Goal: Information Seeking & Learning: Learn about a topic

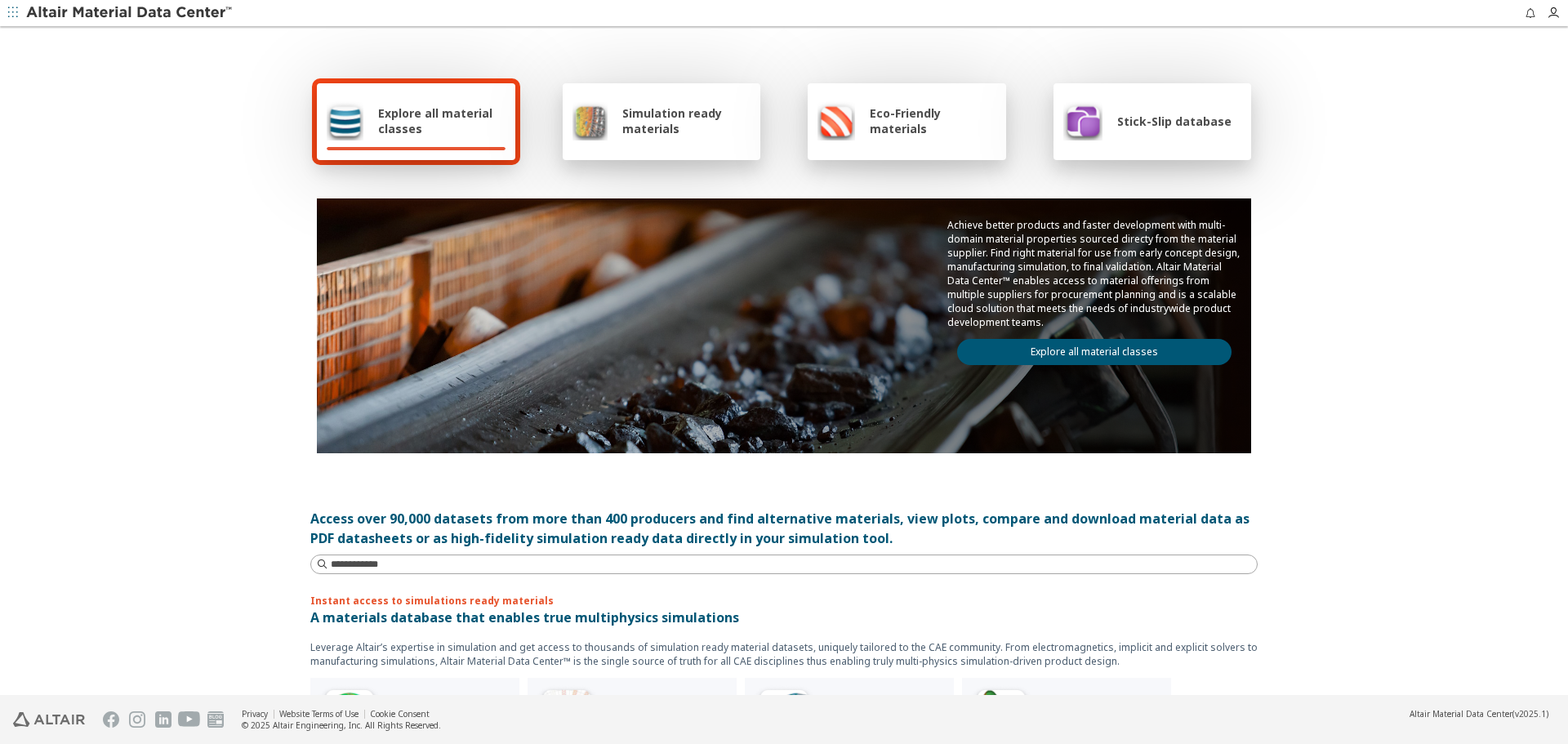
click at [1152, 347] on link "Explore all material classes" at bounding box center [1094, 352] width 275 height 26
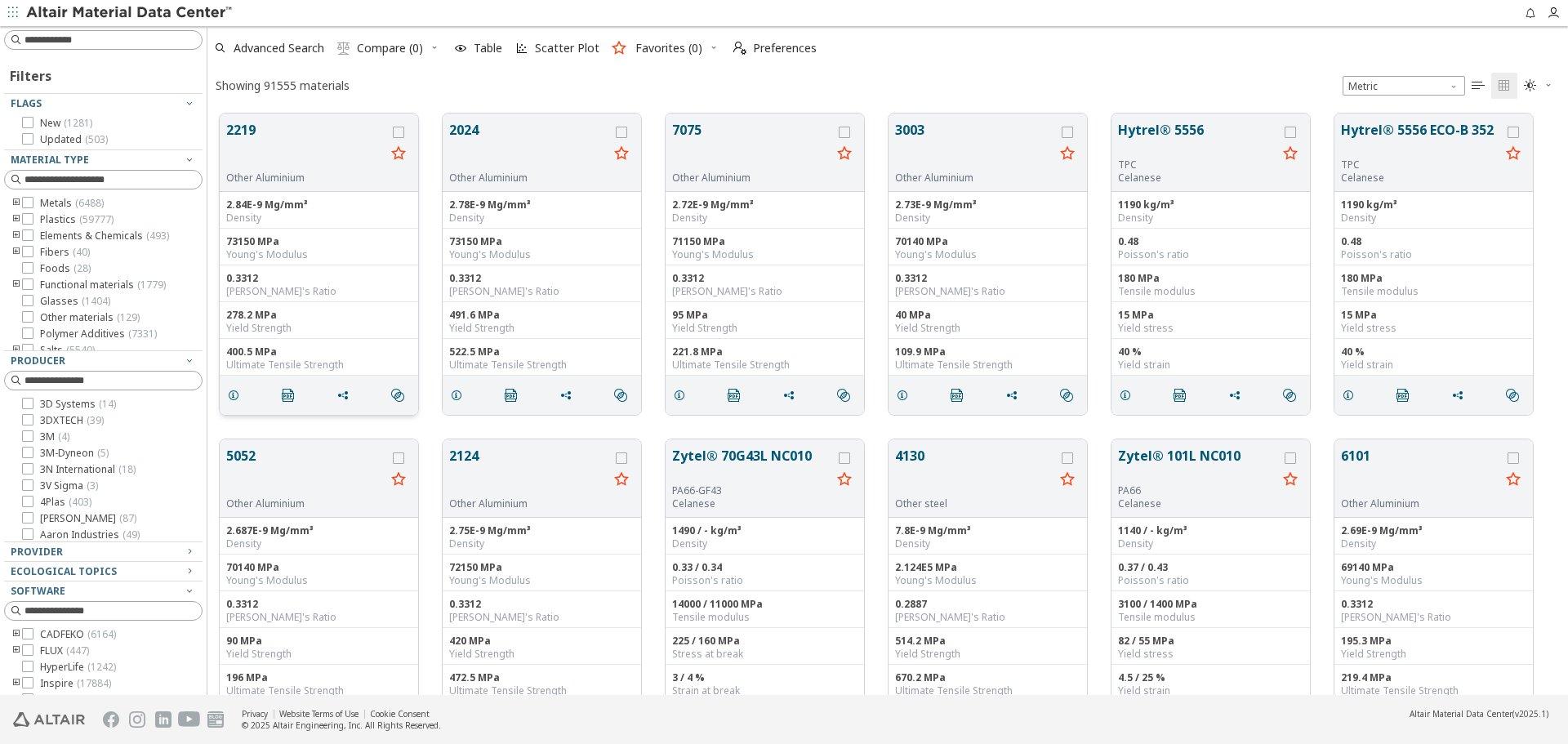
scroll to position [13, 13]
click at [128, 34] on input at bounding box center [113, 39] width 177 height 17
paste input "**********"
type input "**********"
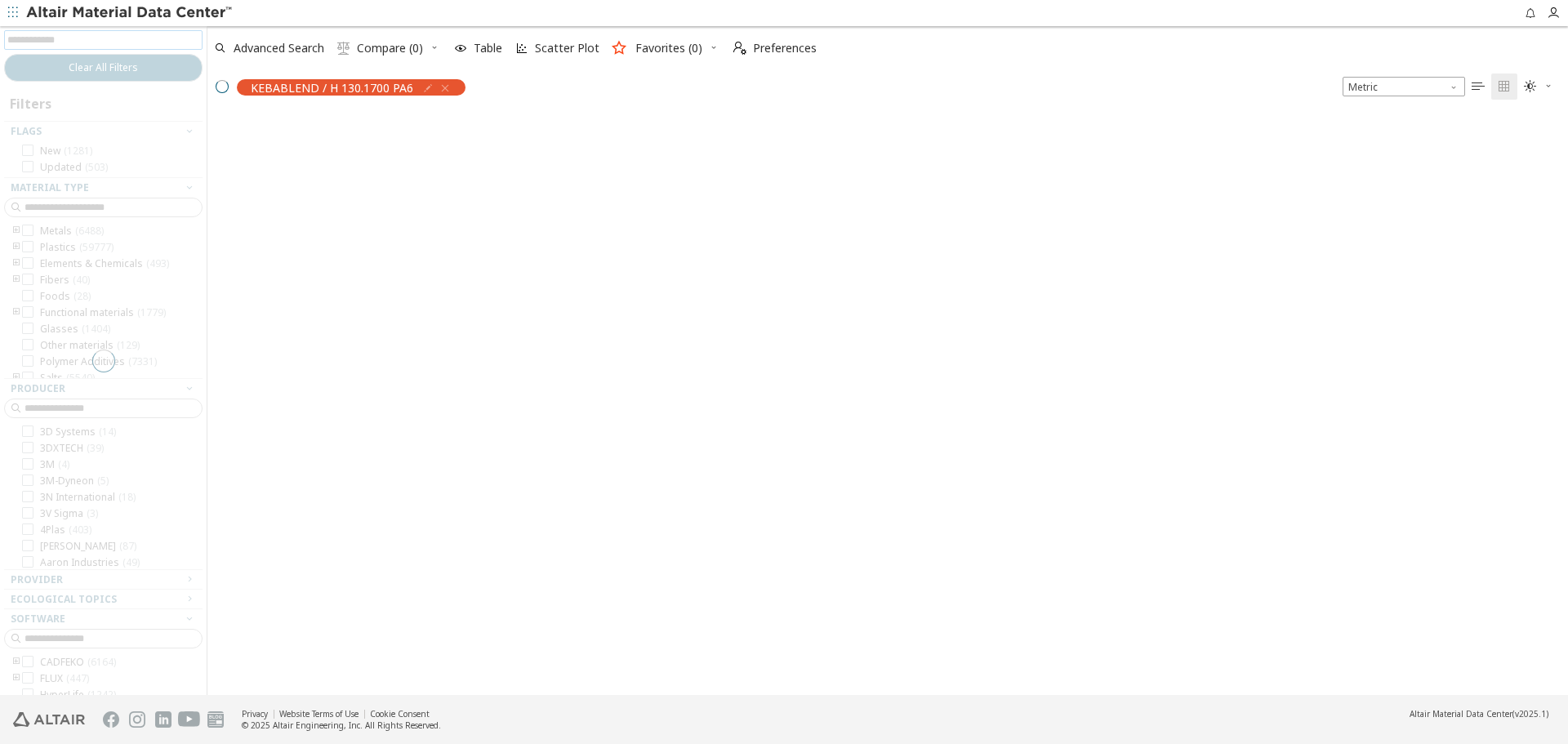
scroll to position [579, 1349]
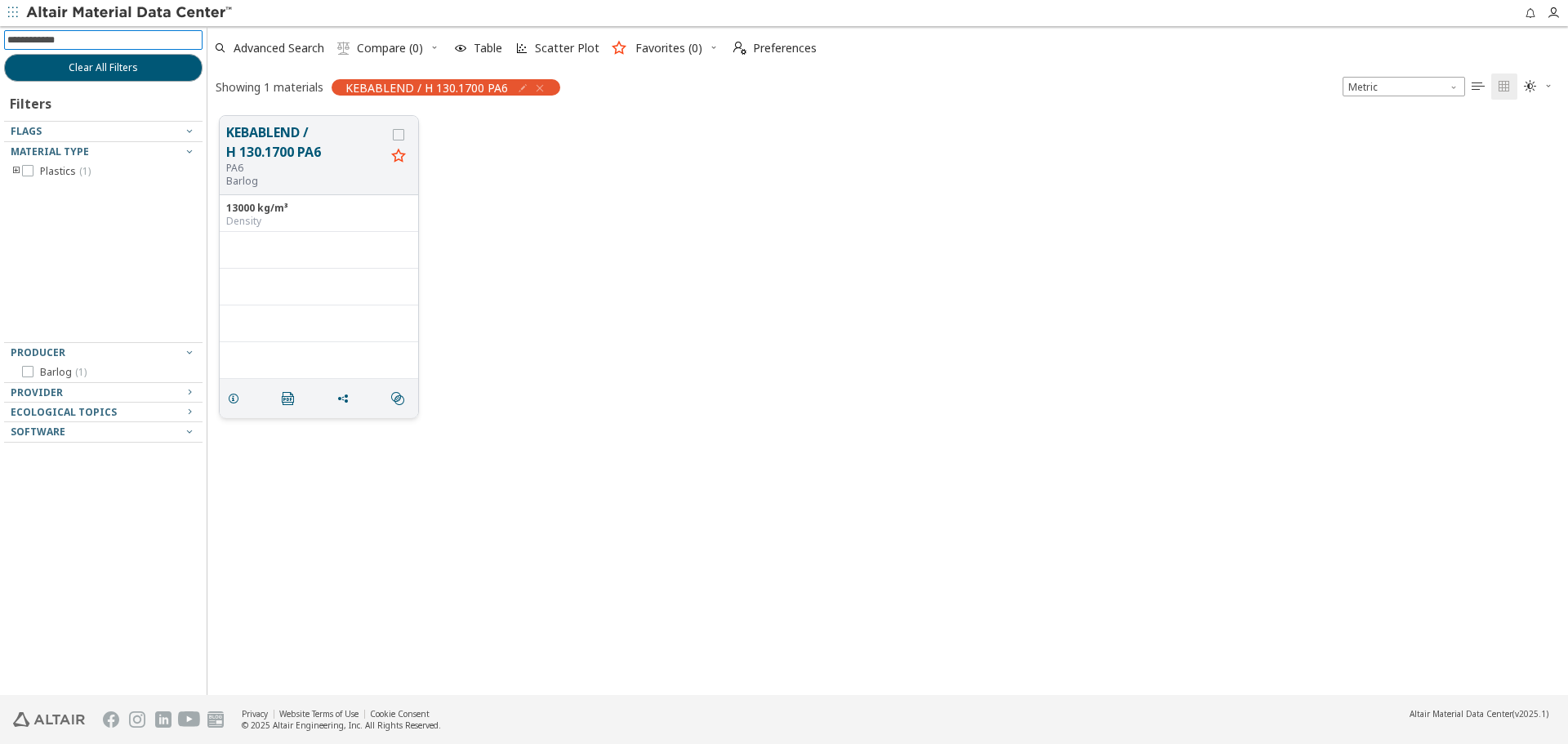
click at [296, 138] on button "KEBABLEND / H 130.1700 PA6" at bounding box center [305, 142] width 159 height 39
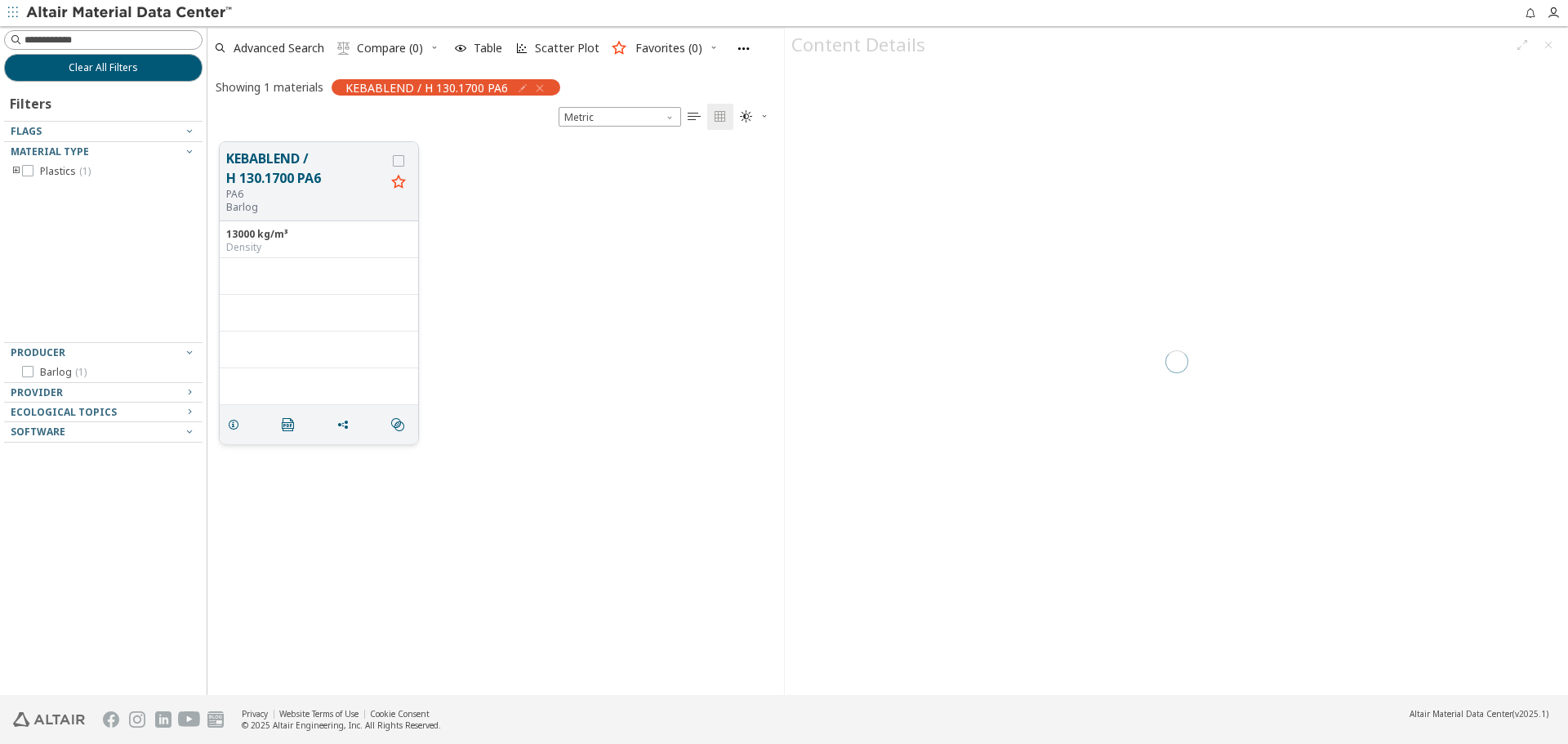
scroll to position [553, 564]
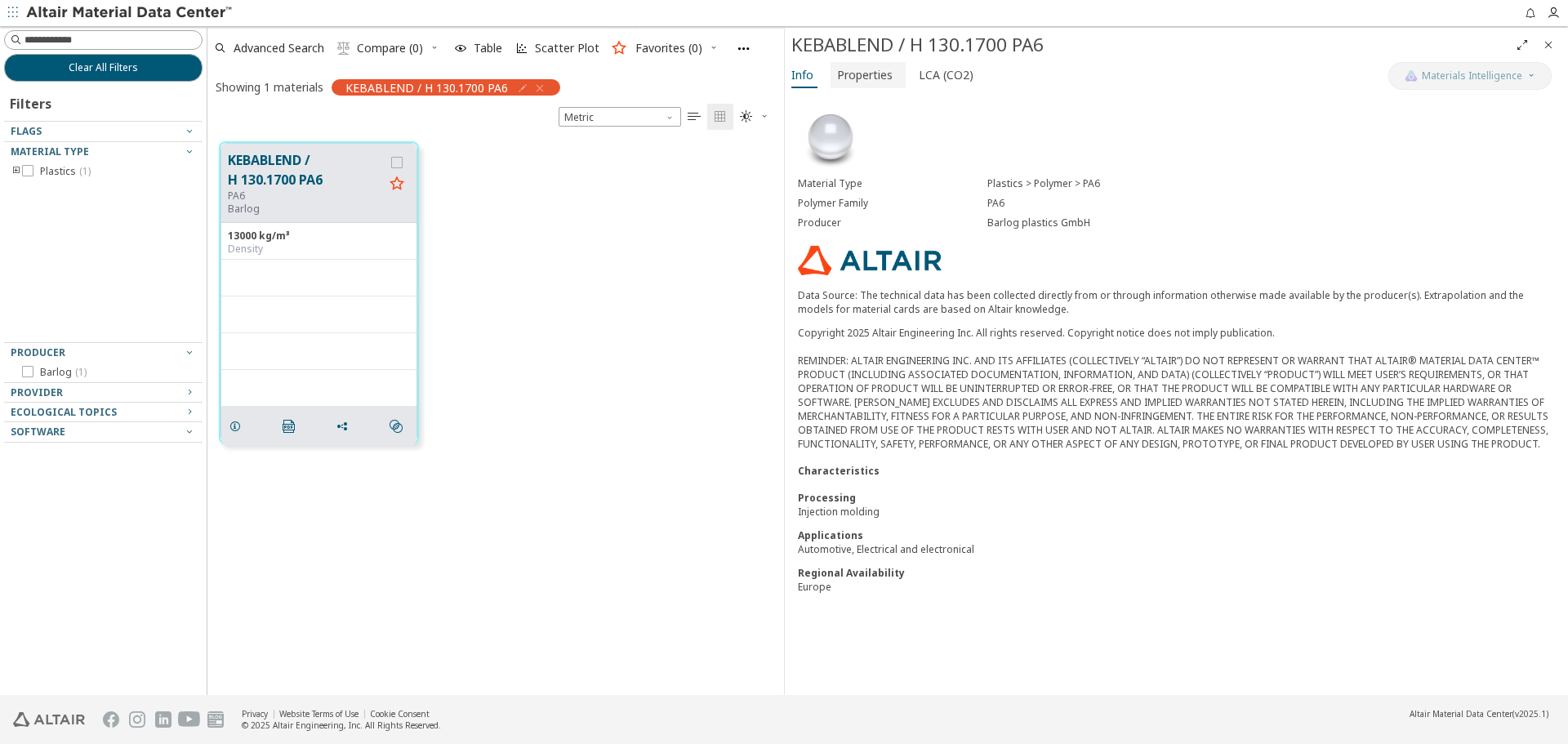
click at [878, 74] on span "Properties" at bounding box center [864, 75] width 55 height 26
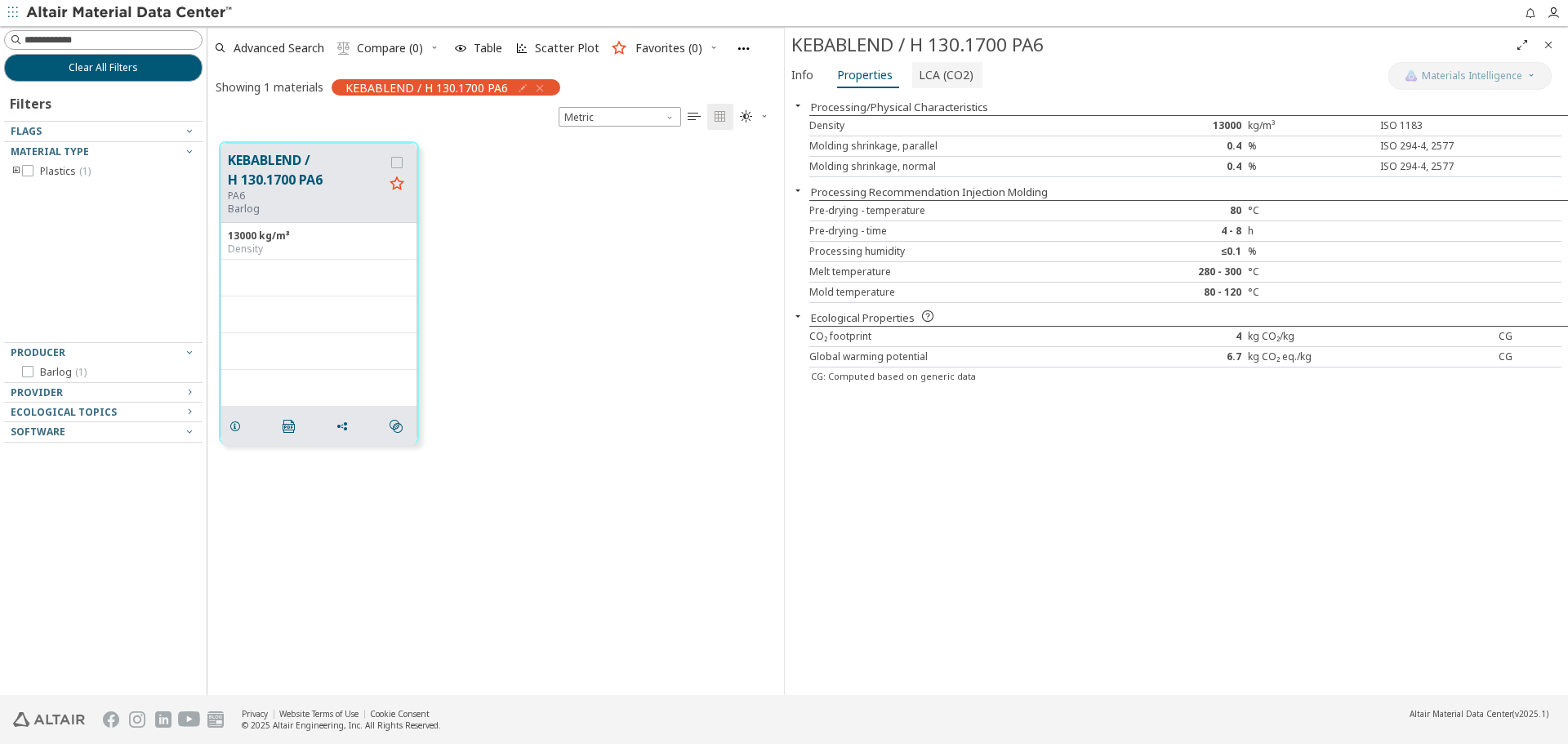
click at [938, 76] on span "LCA (CO2)" at bounding box center [946, 75] width 54 height 26
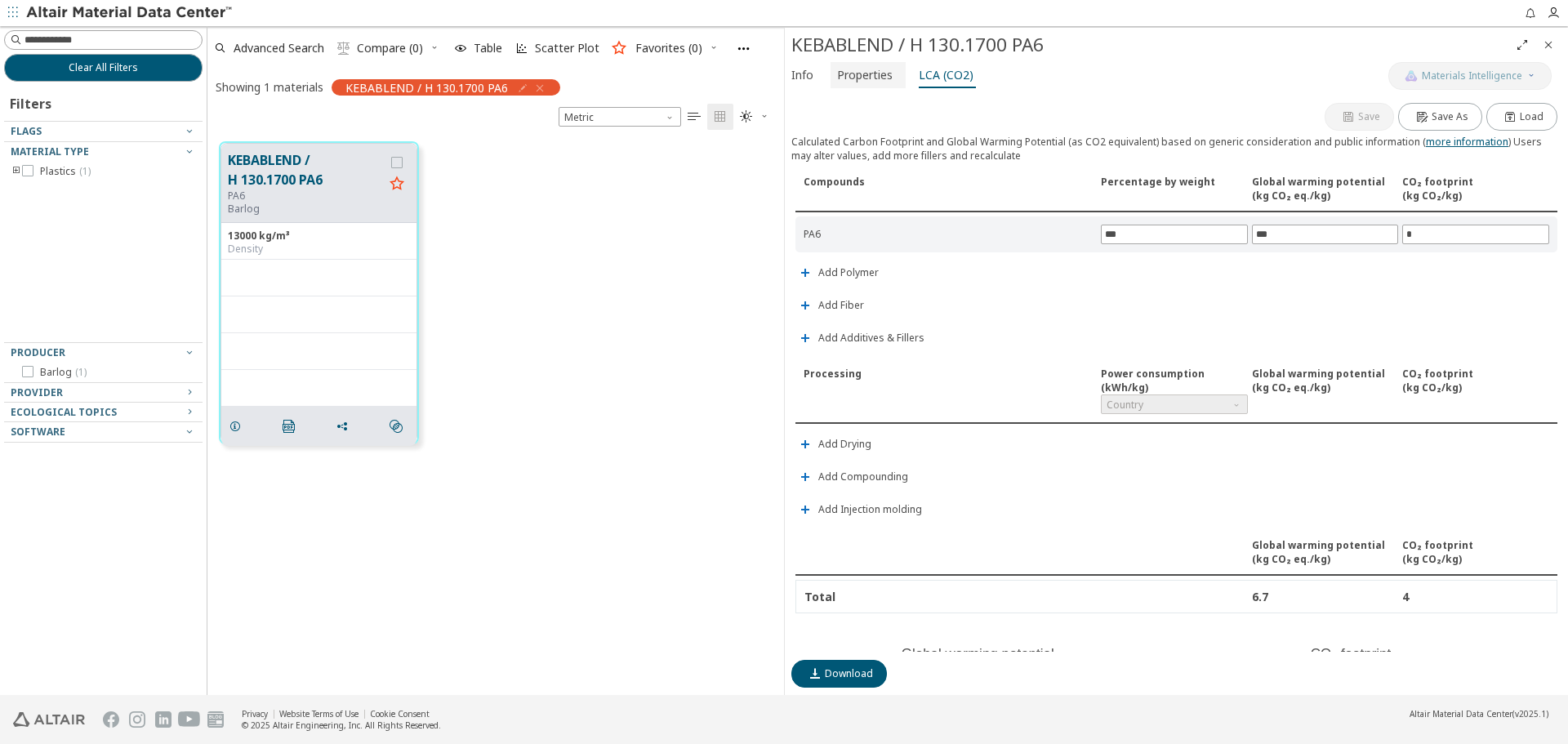
click at [884, 76] on span "Properties" at bounding box center [864, 75] width 55 height 26
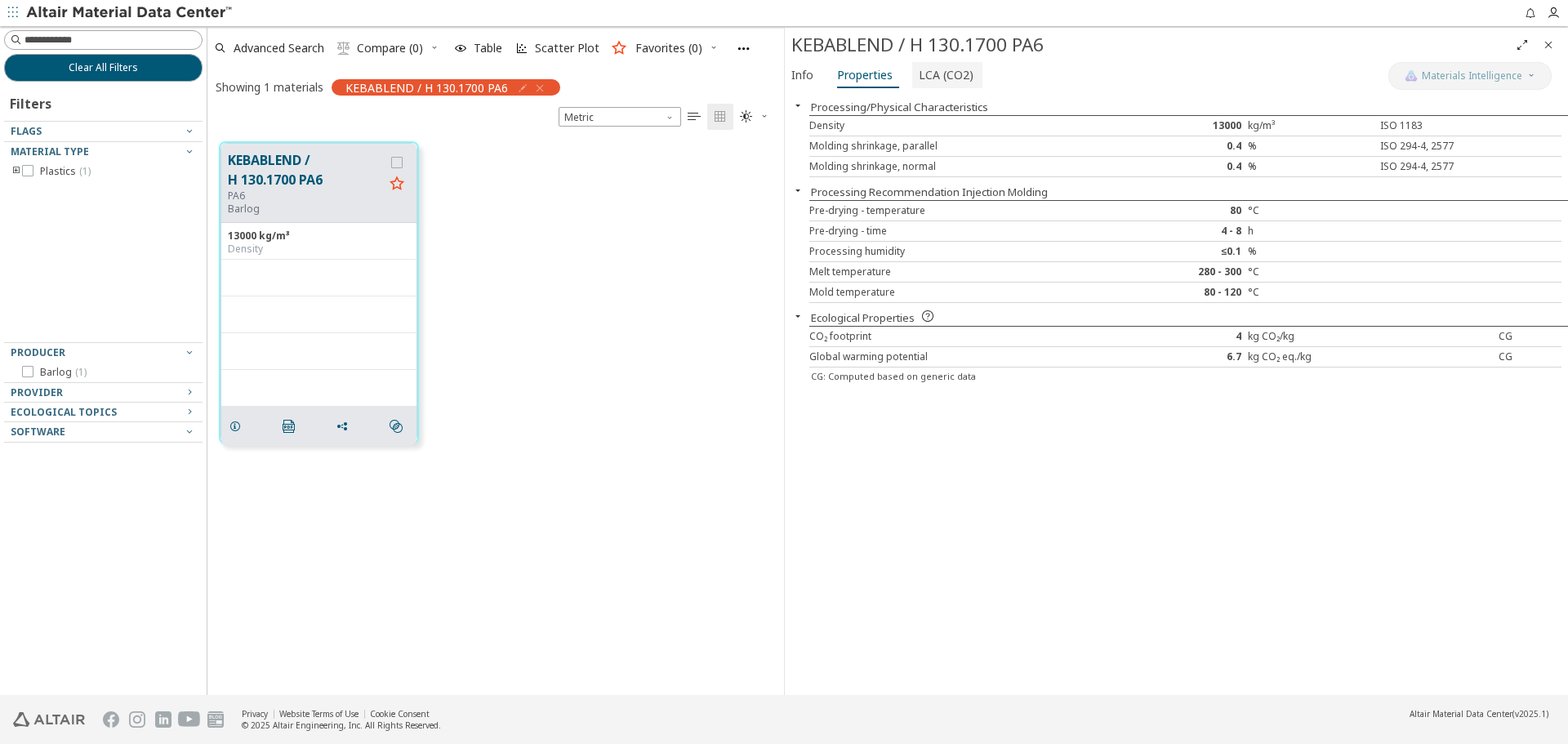
click at [933, 76] on span "LCA (CO2)" at bounding box center [946, 75] width 54 height 26
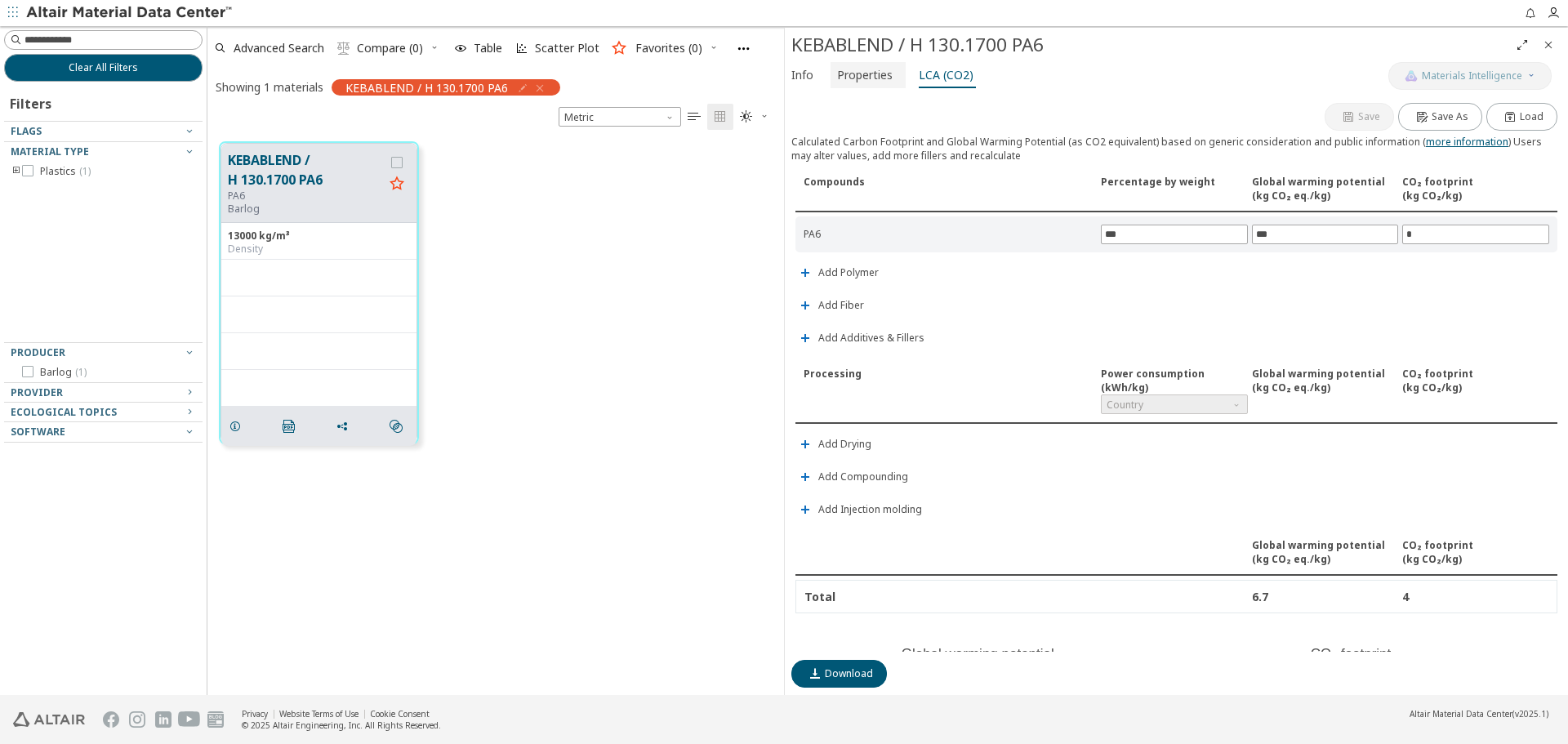
click at [876, 77] on span "Properties" at bounding box center [864, 75] width 55 height 26
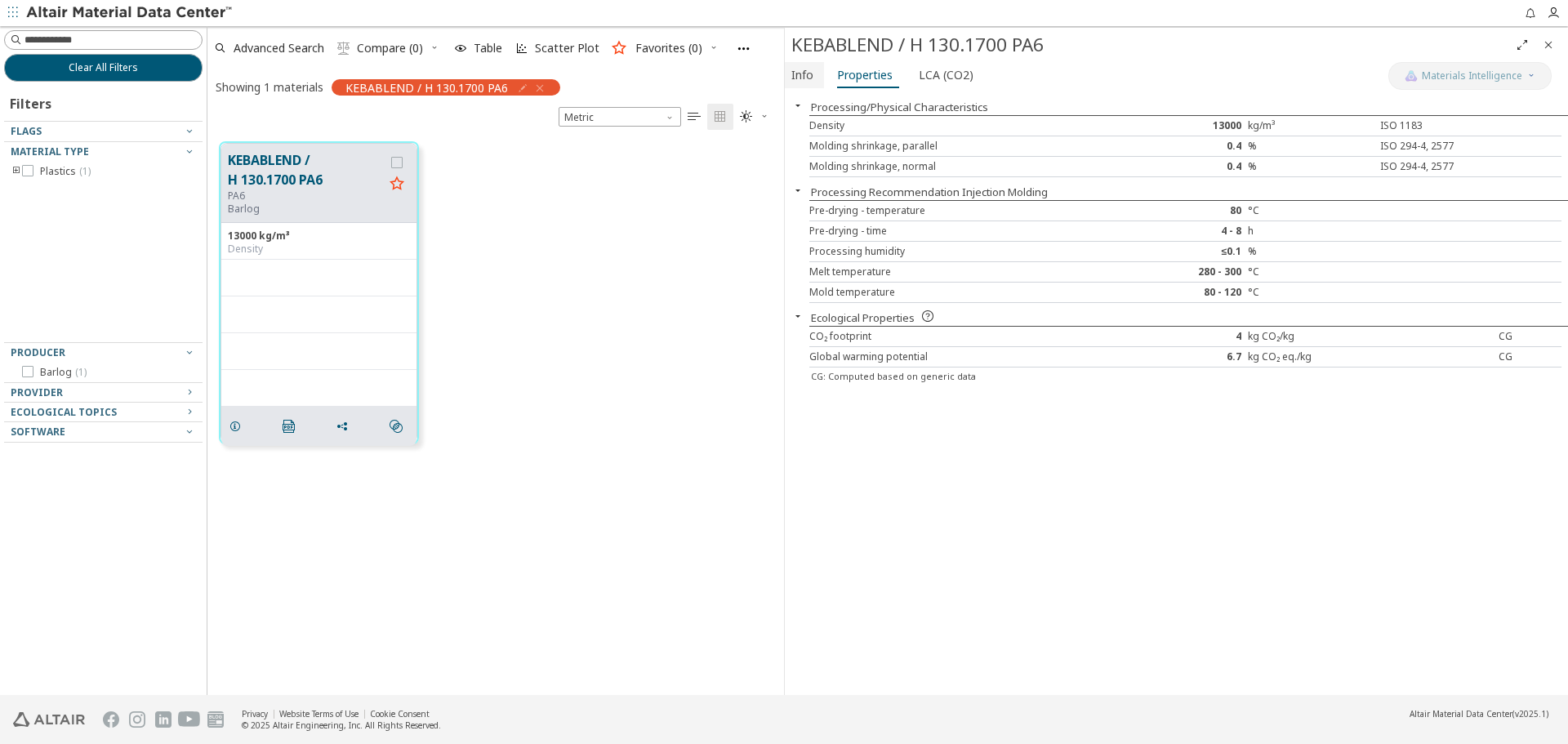
click at [804, 72] on span "Info" at bounding box center [802, 75] width 22 height 26
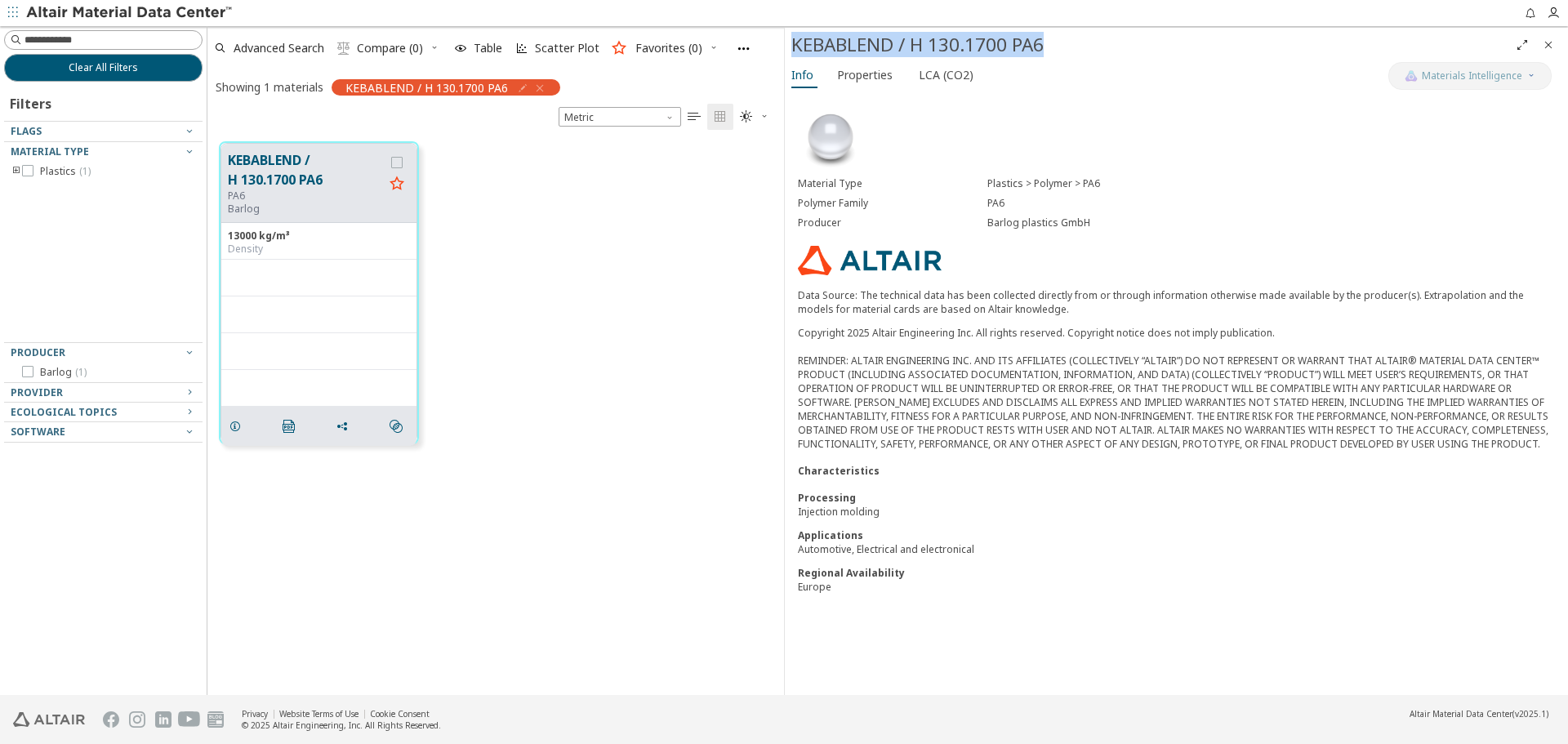
drag, startPoint x: 796, startPoint y: 47, endPoint x: 1048, endPoint y: 52, distance: 252.0
click at [1048, 52] on div "KEBABLEND / H 130.1700 PA6" at bounding box center [1150, 45] width 718 height 26
click at [1143, 426] on div "Copyright 2025 Altair Engineering Inc. All rights reserved. Copyright notice do…" at bounding box center [1176, 388] width 757 height 125
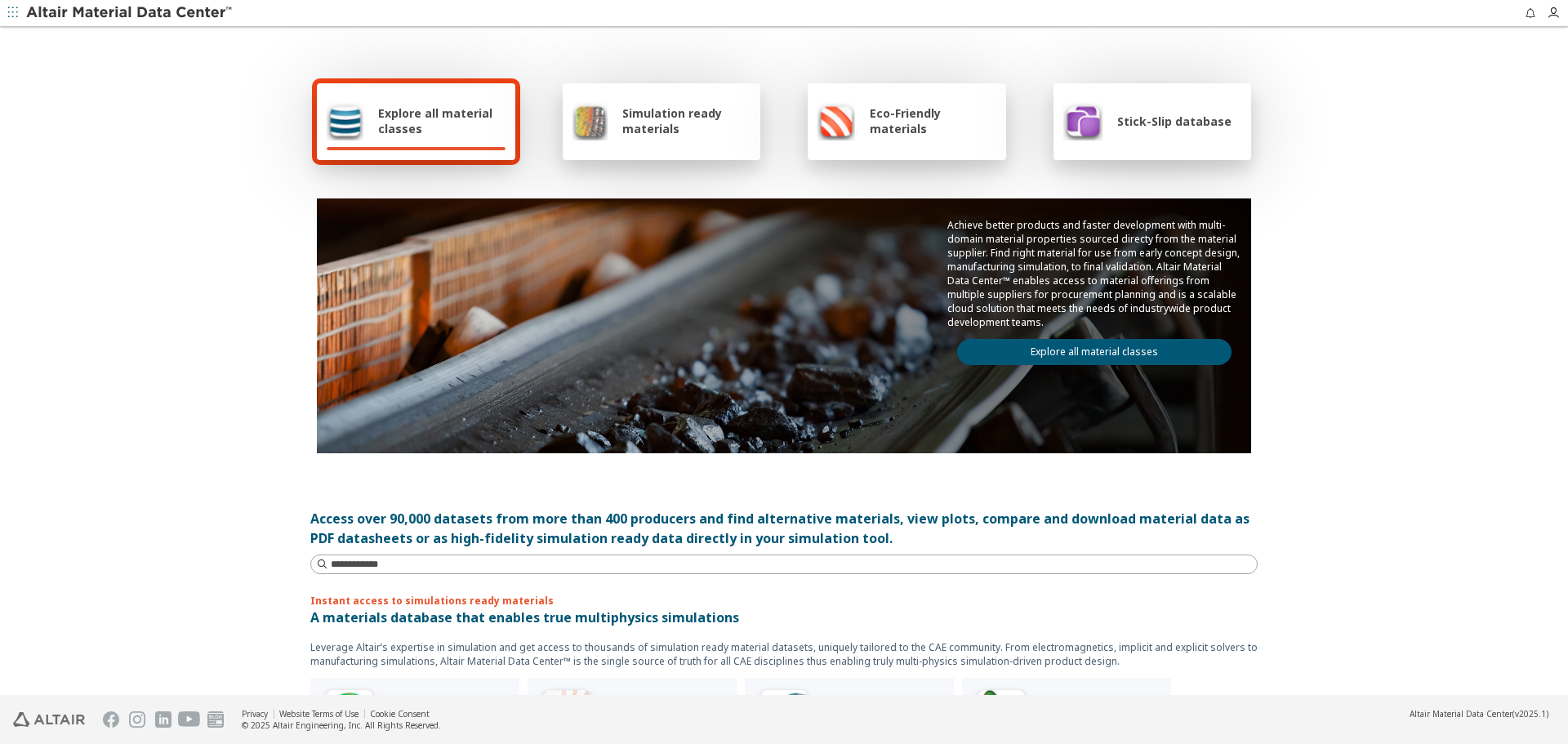
click at [1085, 344] on link "Explore all material classes" at bounding box center [1094, 352] width 275 height 26
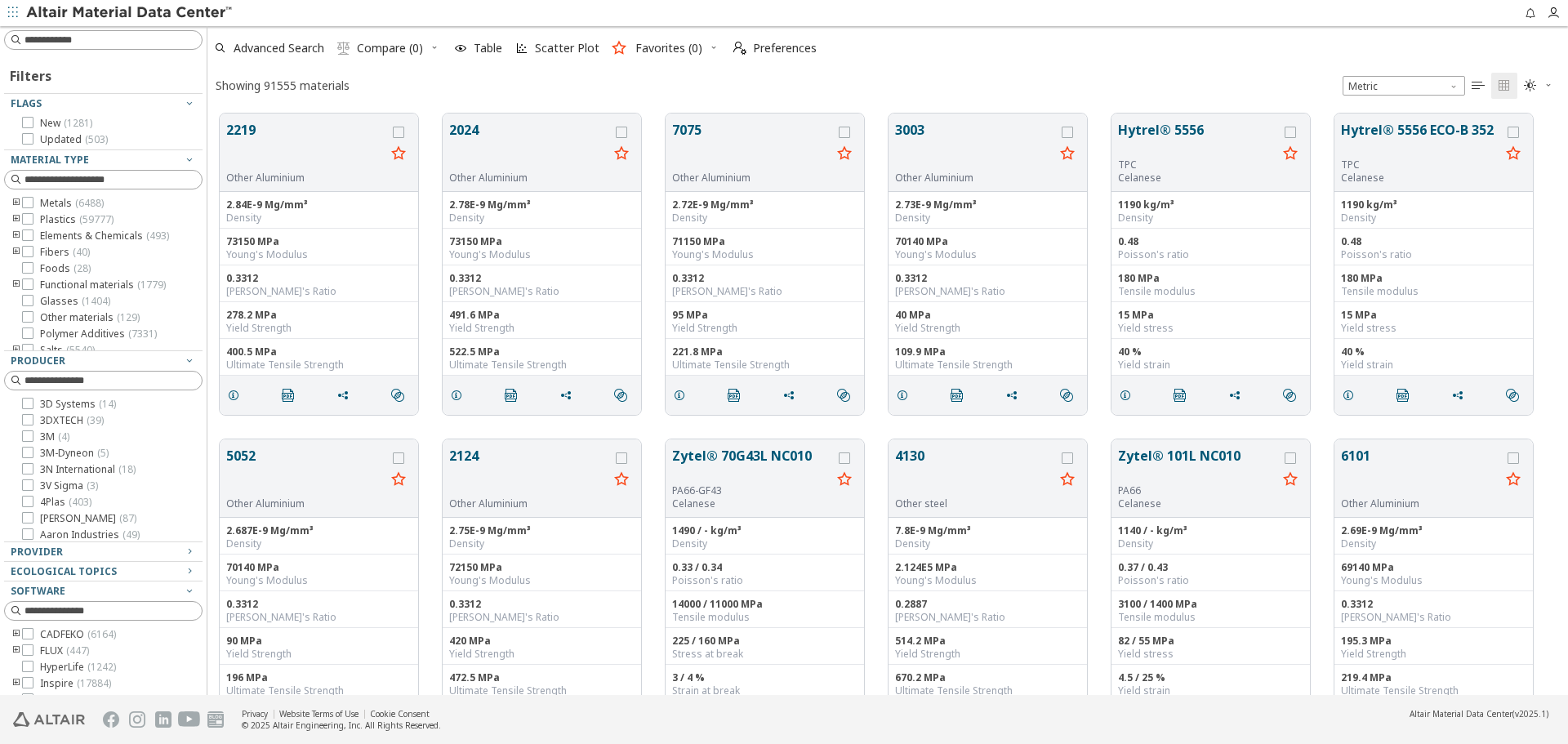
scroll to position [582, 1349]
click at [1544, 81] on icon "button" at bounding box center [1548, 84] width 10 height 10
click at [1510, 156] on span "Dark" at bounding box center [1486, 165] width 131 height 26
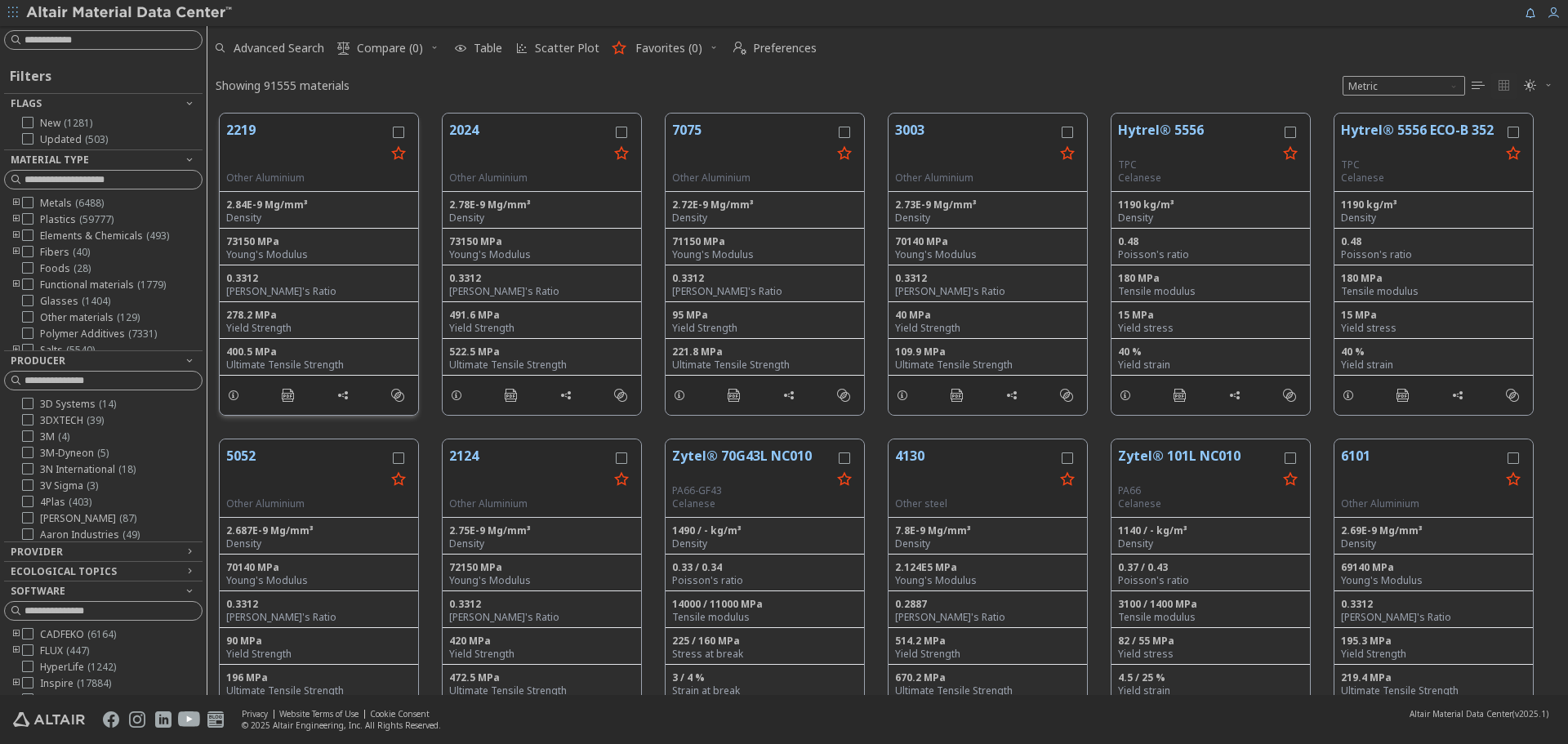
click at [254, 130] on button "2219" at bounding box center [305, 146] width 159 height 52
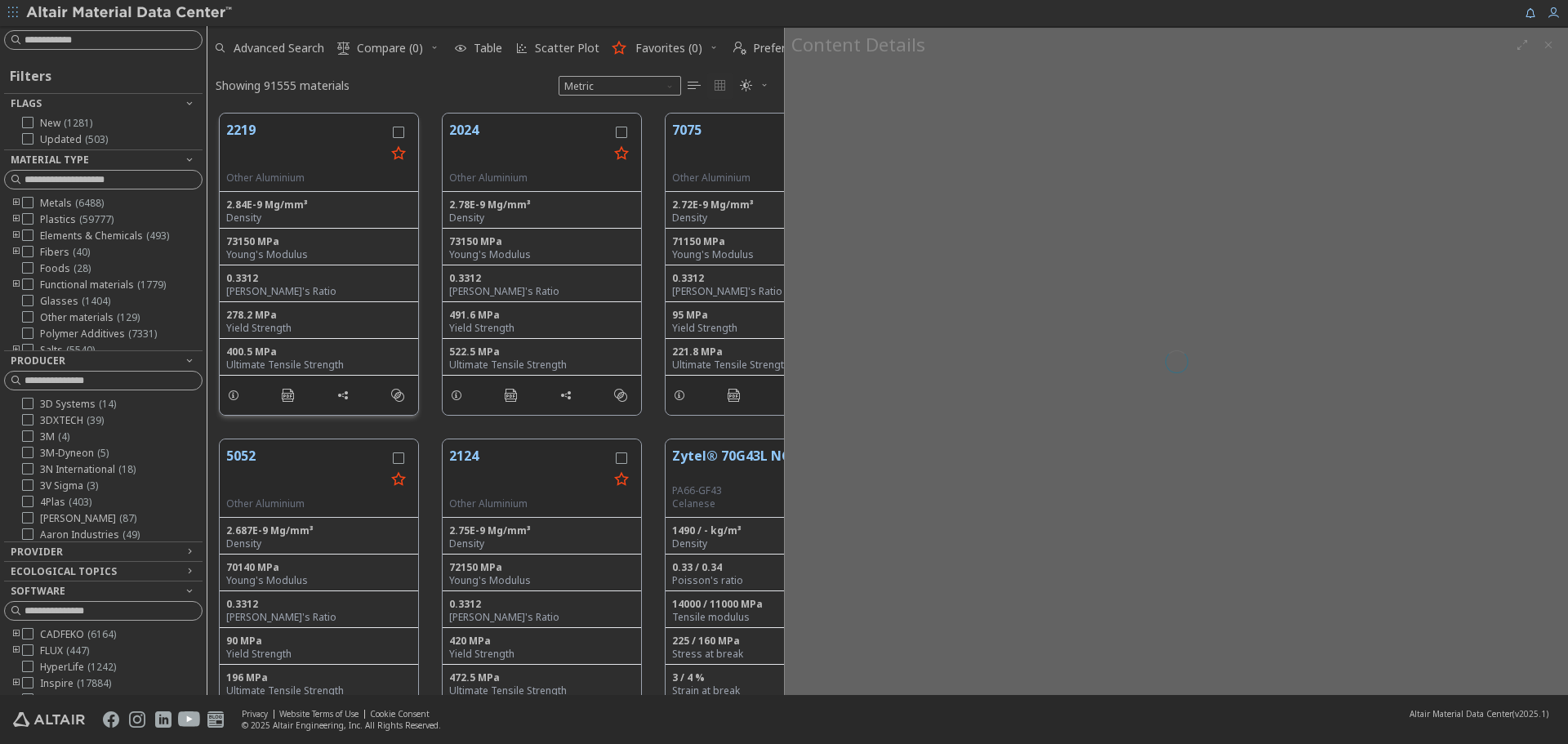
scroll to position [582, 564]
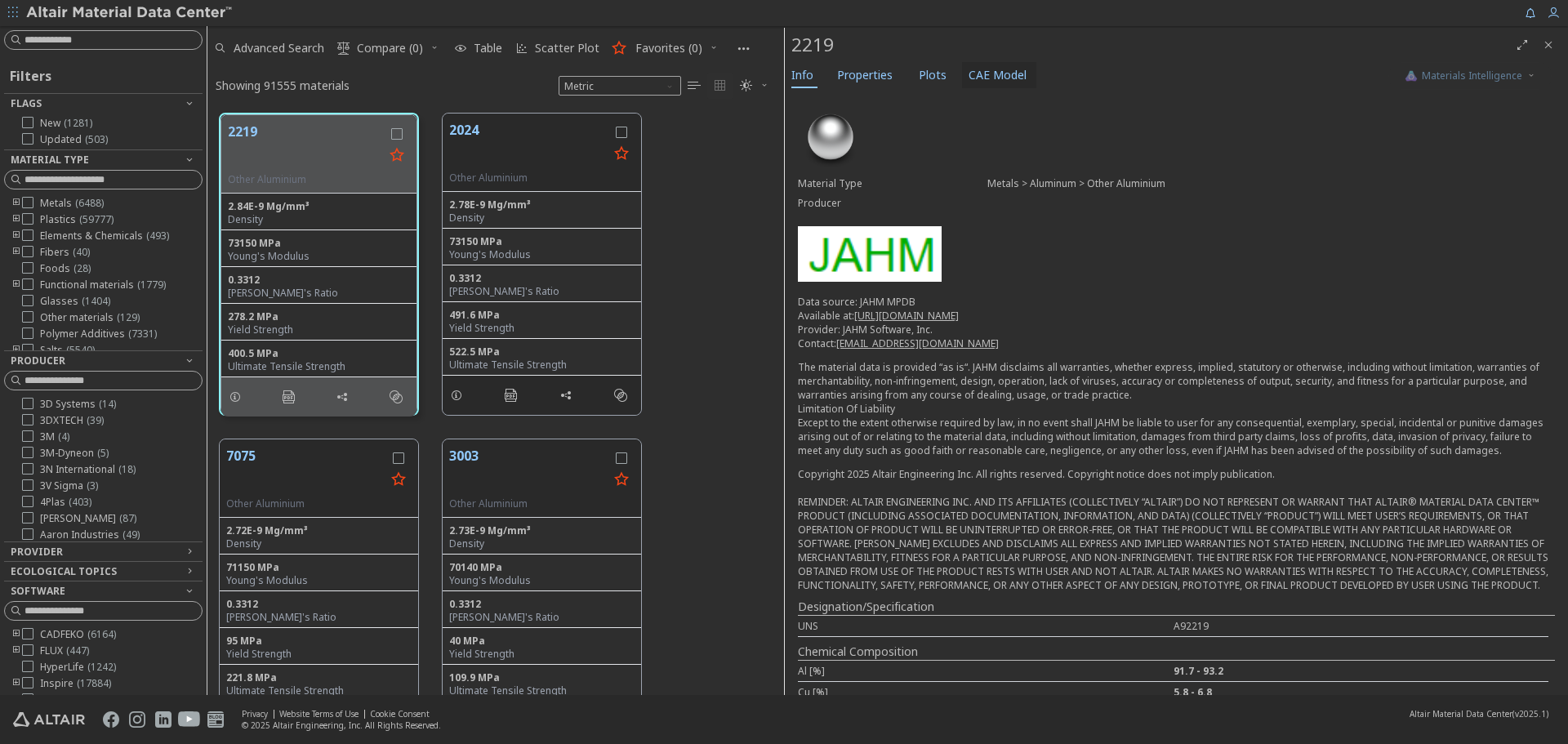
click at [969, 74] on span "CAE Model" at bounding box center [998, 75] width 58 height 26
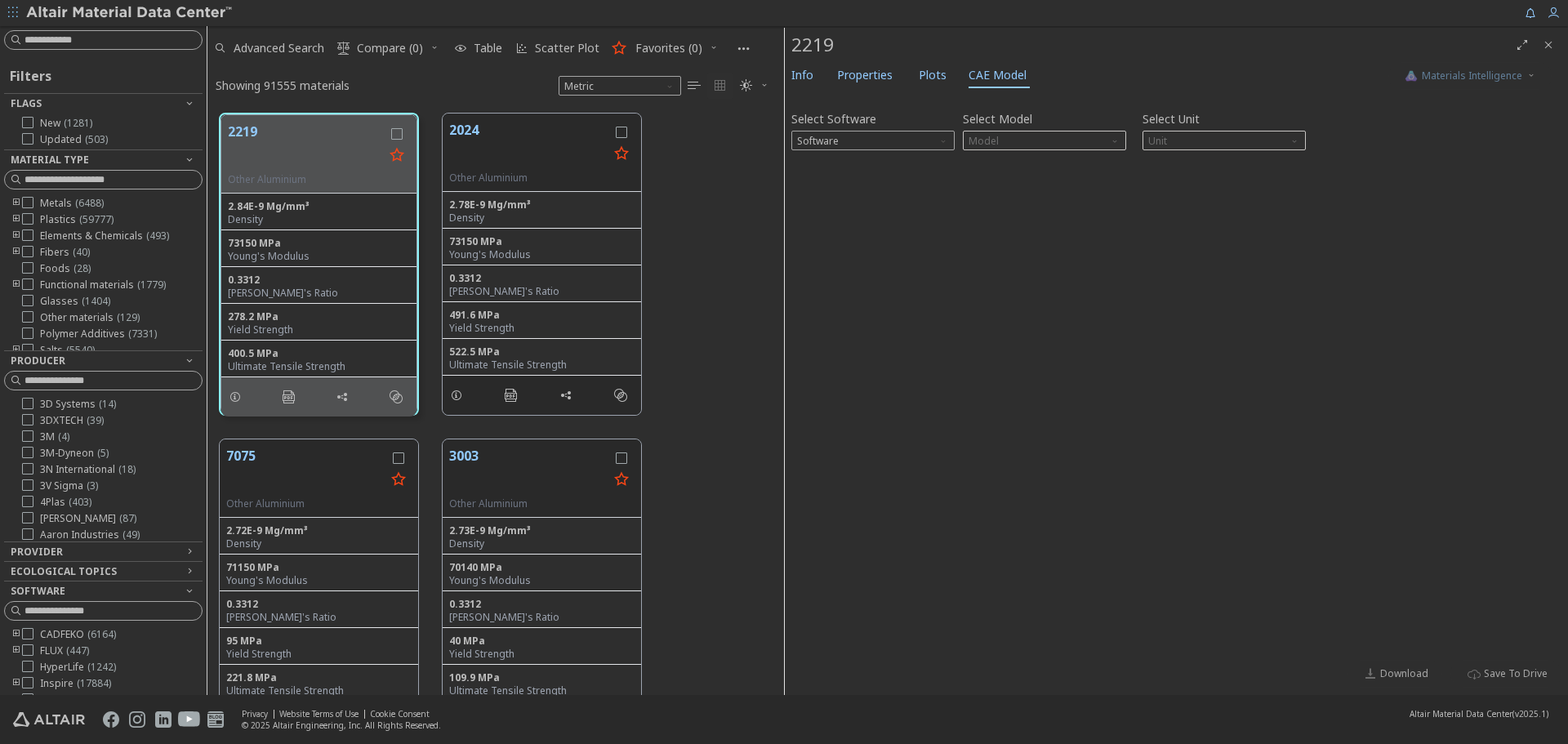
click at [1550, 45] on icon "Close" at bounding box center [1548, 45] width 13 height 13
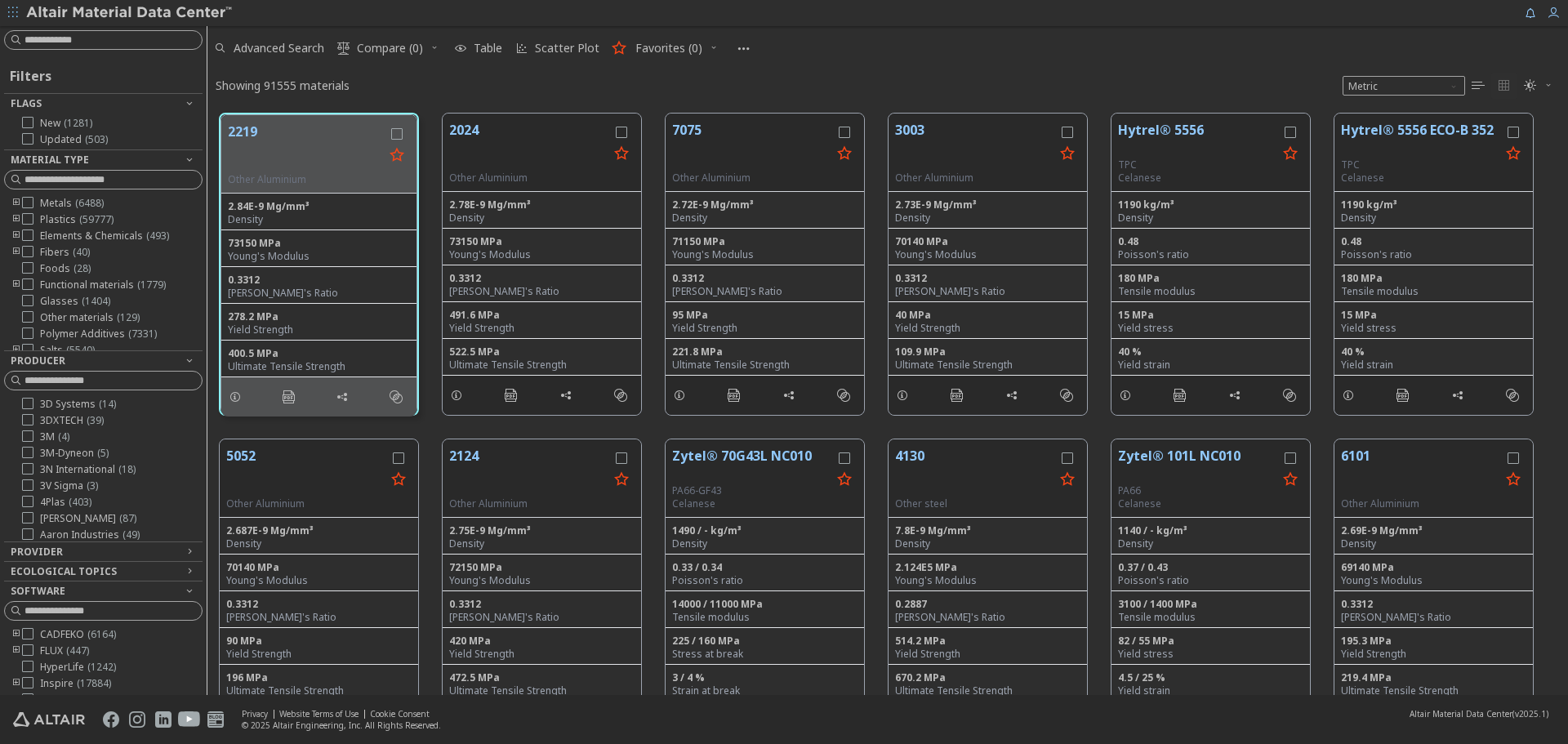
scroll to position [582, 1349]
click at [686, 126] on button "7075" at bounding box center [751, 146] width 159 height 52
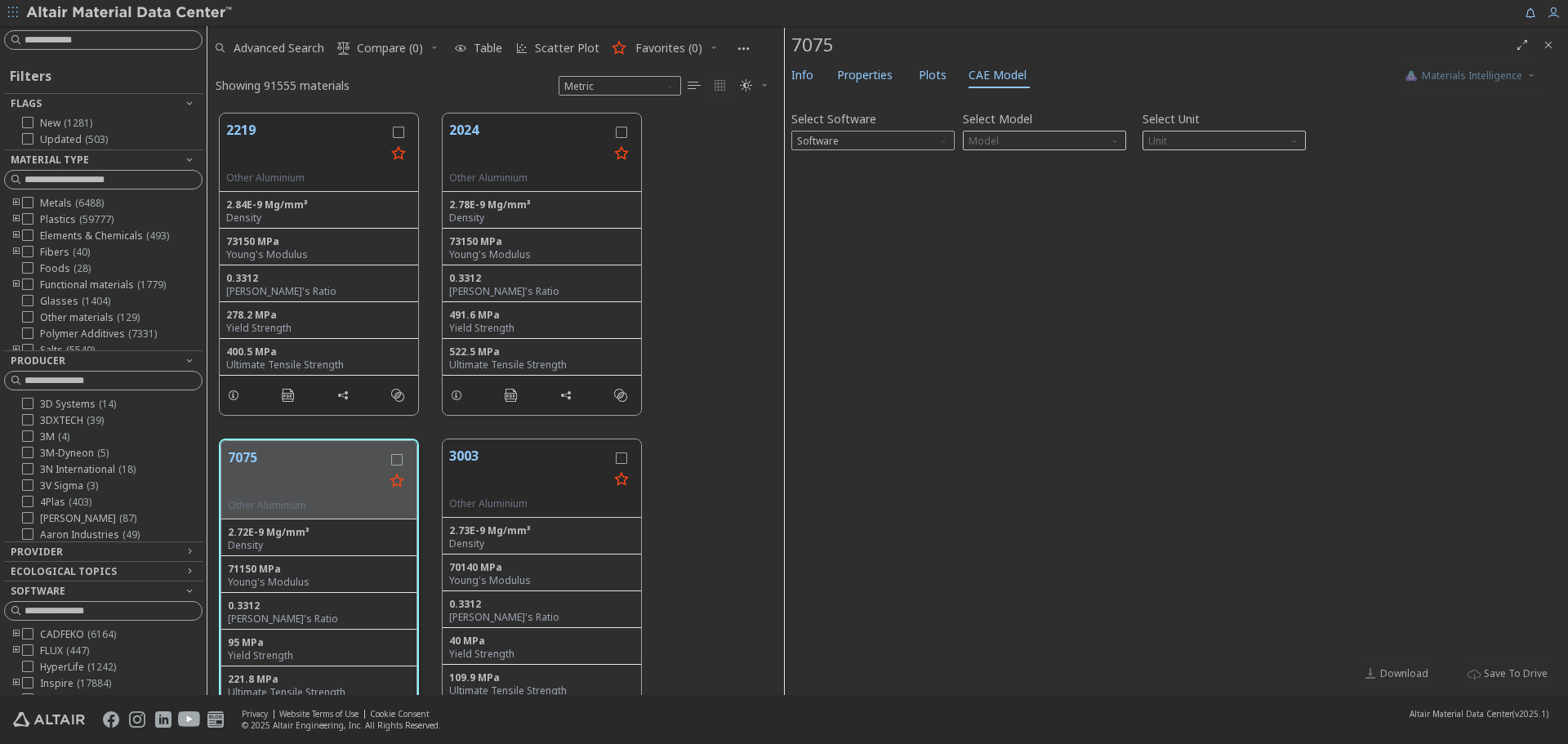
click at [1552, 46] on icon "Close" at bounding box center [1548, 45] width 13 height 13
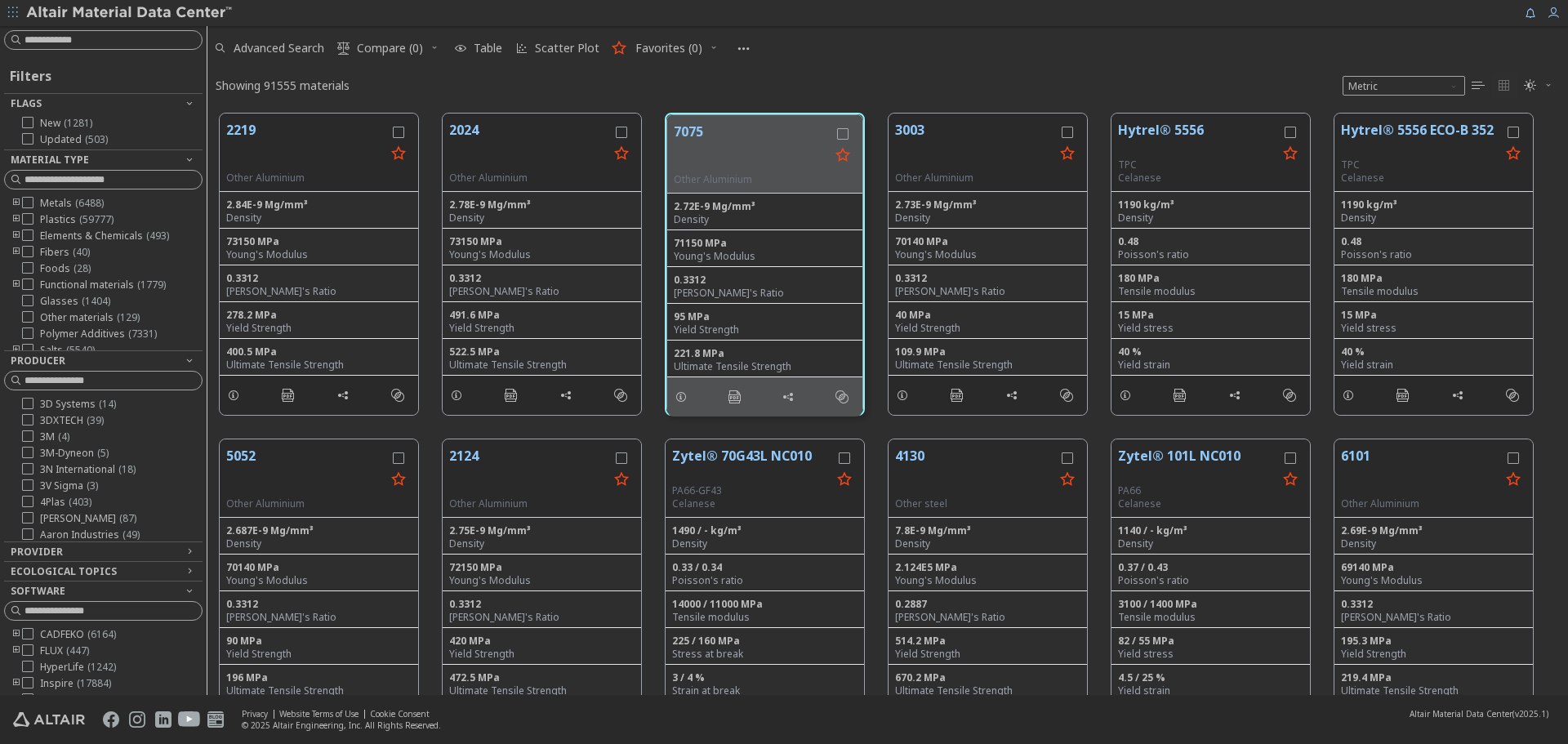
scroll to position [582, 1349]
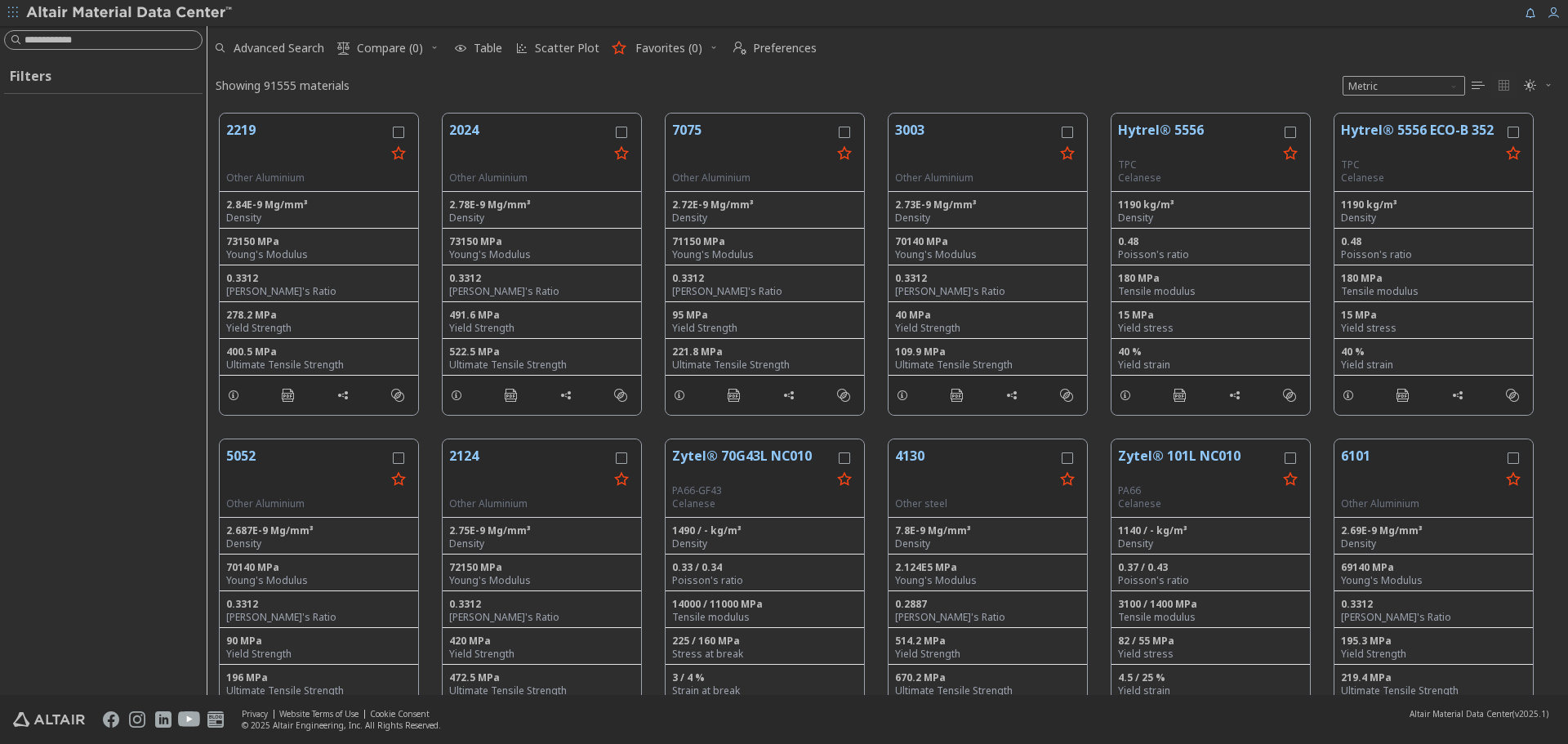
scroll to position [582, 1349]
